Goal: Book appointment/travel/reservation

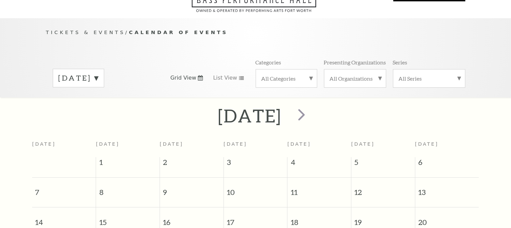
scroll to position [59, 0]
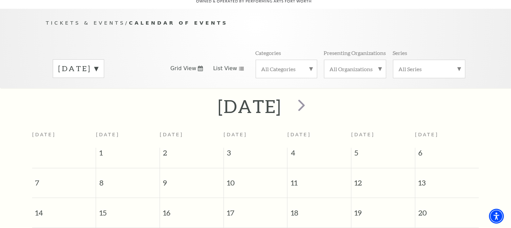
click at [232, 65] on span "List View" at bounding box center [225, 68] width 24 height 7
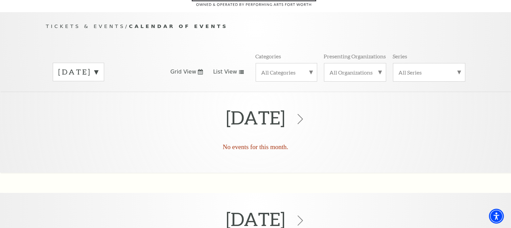
scroll to position [0, 0]
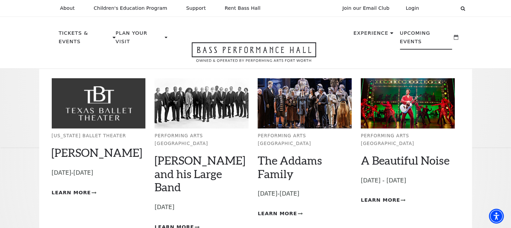
click at [422, 28] on div "Upcoming Events" at bounding box center [429, 38] width 72 height 28
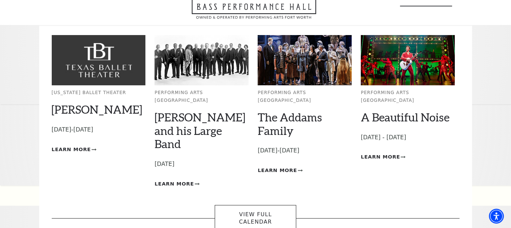
scroll to position [56, 0]
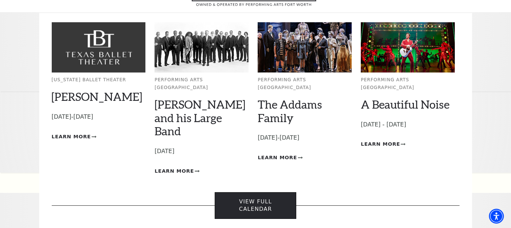
click at [270, 193] on link "View Full Calendar" at bounding box center [255, 206] width 81 height 27
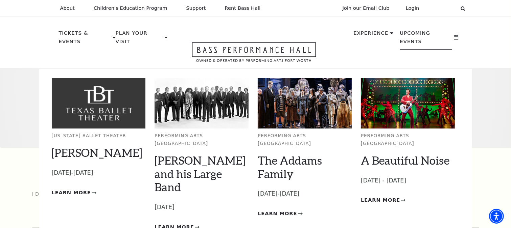
click at [426, 35] on p "Upcoming Events" at bounding box center [426, 39] width 52 height 21
click at [457, 35] on icon at bounding box center [456, 37] width 4 height 5
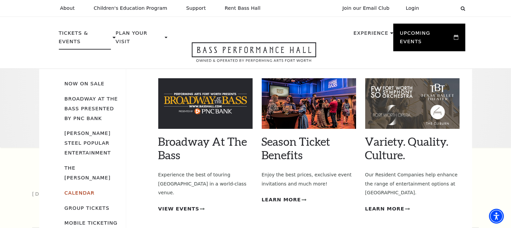
click at [81, 190] on link "Calendar" at bounding box center [80, 193] width 30 height 6
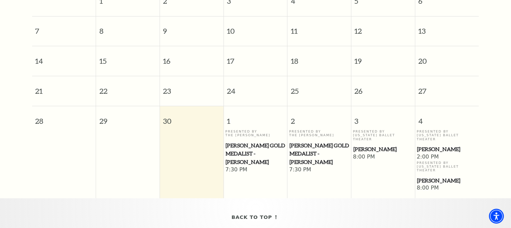
scroll to position [116, 0]
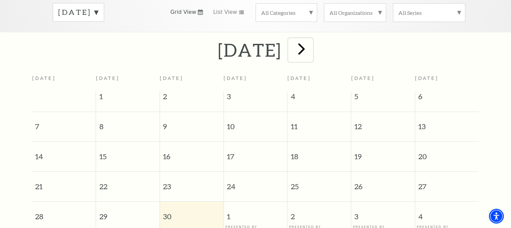
click at [311, 39] on span "next" at bounding box center [301, 48] width 19 height 19
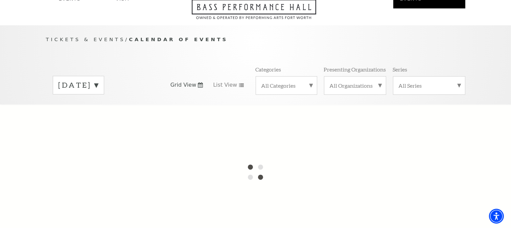
scroll to position [3, 0]
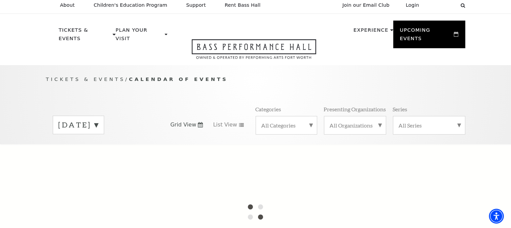
click at [98, 120] on label "[DATE]" at bounding box center [78, 125] width 40 height 10
click at [98, 132] on label "[DATE]" at bounding box center [78, 139] width 40 height 15
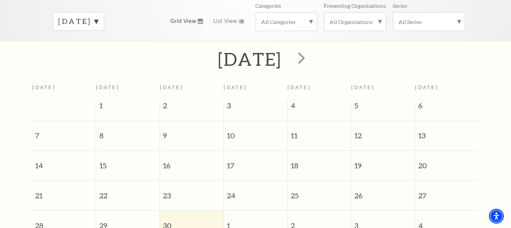
scroll to position [114, 0]
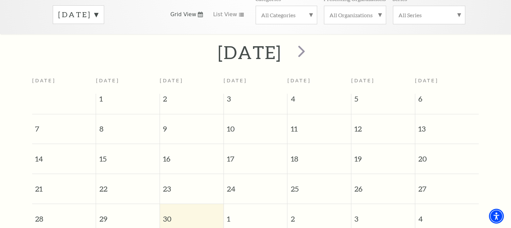
click at [104, 5] on div "[DATE]" at bounding box center [78, 14] width 51 height 19
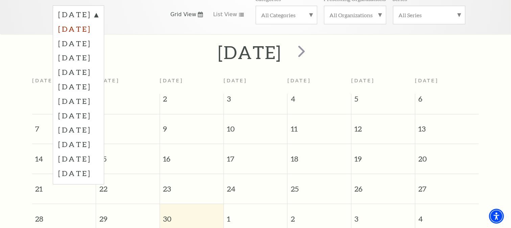
click at [88, 22] on label "[DATE]" at bounding box center [78, 29] width 40 height 15
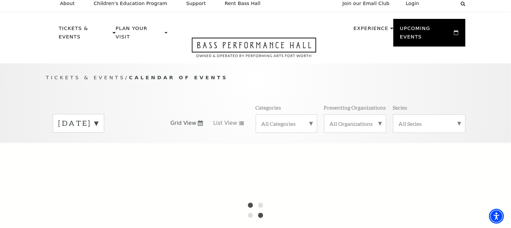
scroll to position [1, 0]
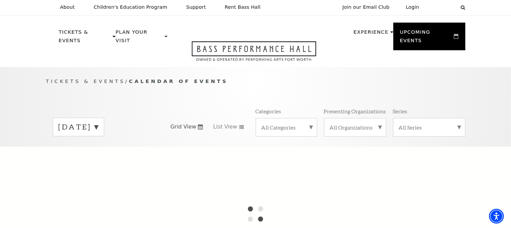
click at [98, 122] on label "[DATE]" at bounding box center [78, 127] width 40 height 10
click at [227, 123] on span "List View" at bounding box center [225, 126] width 24 height 7
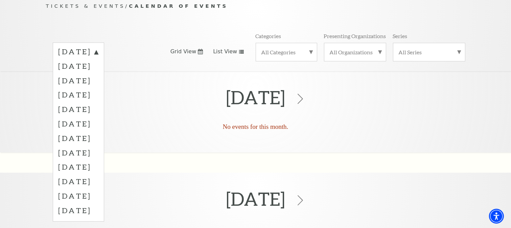
scroll to position [114, 0]
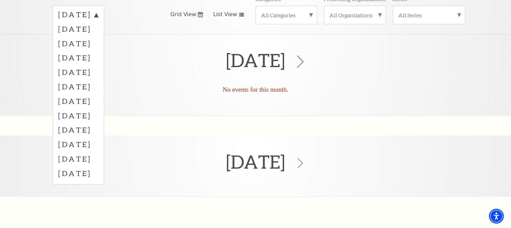
click at [307, 55] on icon at bounding box center [300, 61] width 13 height 13
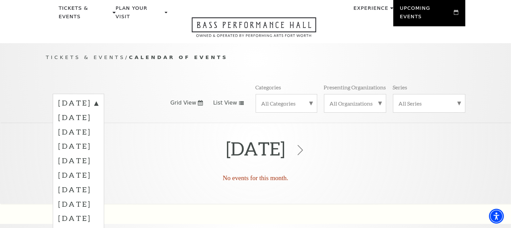
scroll to position [0, 0]
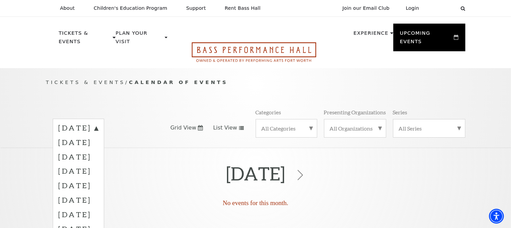
click at [214, 44] on icon "Open this option" at bounding box center [254, 52] width 124 height 20
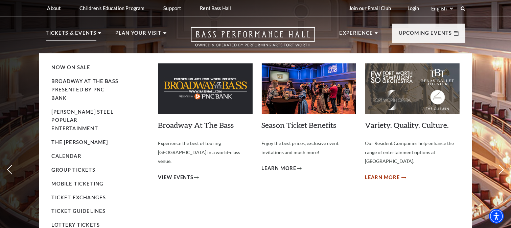
click at [388, 174] on span "Learn More" at bounding box center [382, 178] width 35 height 8
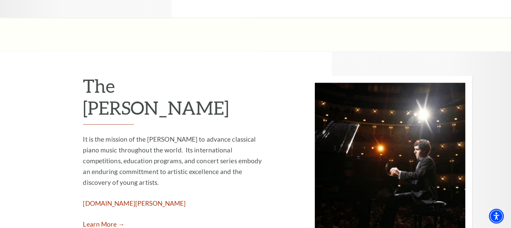
scroll to position [1183, 0]
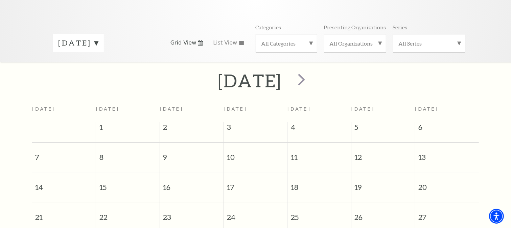
scroll to position [59, 0]
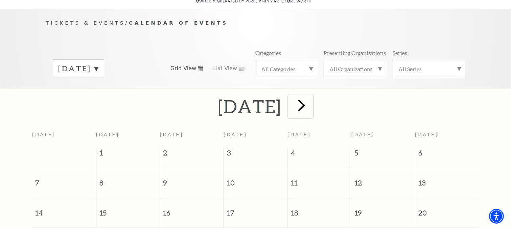
click at [311, 97] on span "next" at bounding box center [301, 105] width 19 height 19
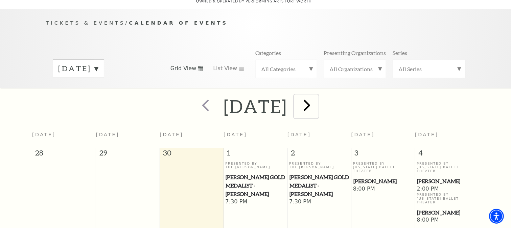
click at [317, 96] on span "next" at bounding box center [306, 105] width 19 height 19
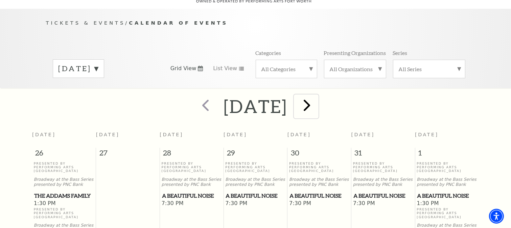
click at [317, 97] on span "next" at bounding box center [306, 105] width 19 height 19
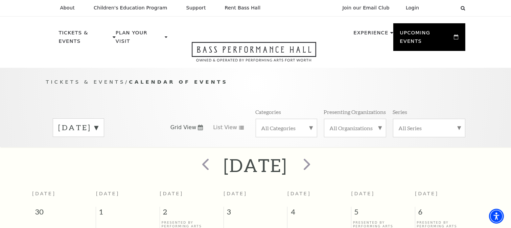
scroll to position [0, 0]
click at [317, 158] on span "next" at bounding box center [306, 164] width 19 height 19
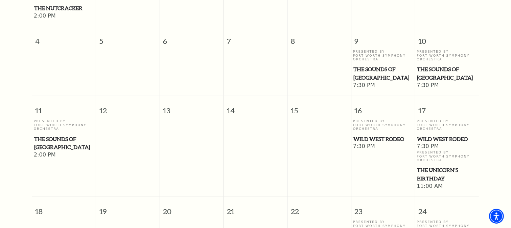
scroll to position [285, 0]
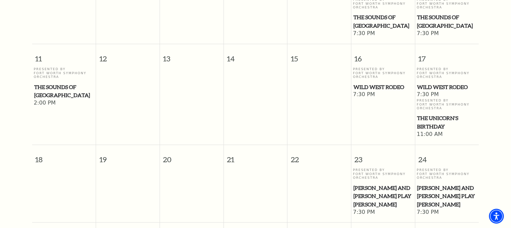
click at [16, 0] on div "[DATE] [DATE] [DATE] [DATE] [DATE] [DATE] [DATE] [DATE] 28 29 30 31 1 2 3 Prese…" at bounding box center [255, 94] width 511 height 451
